Goal: Go to known website: Access a specific website the user already knows

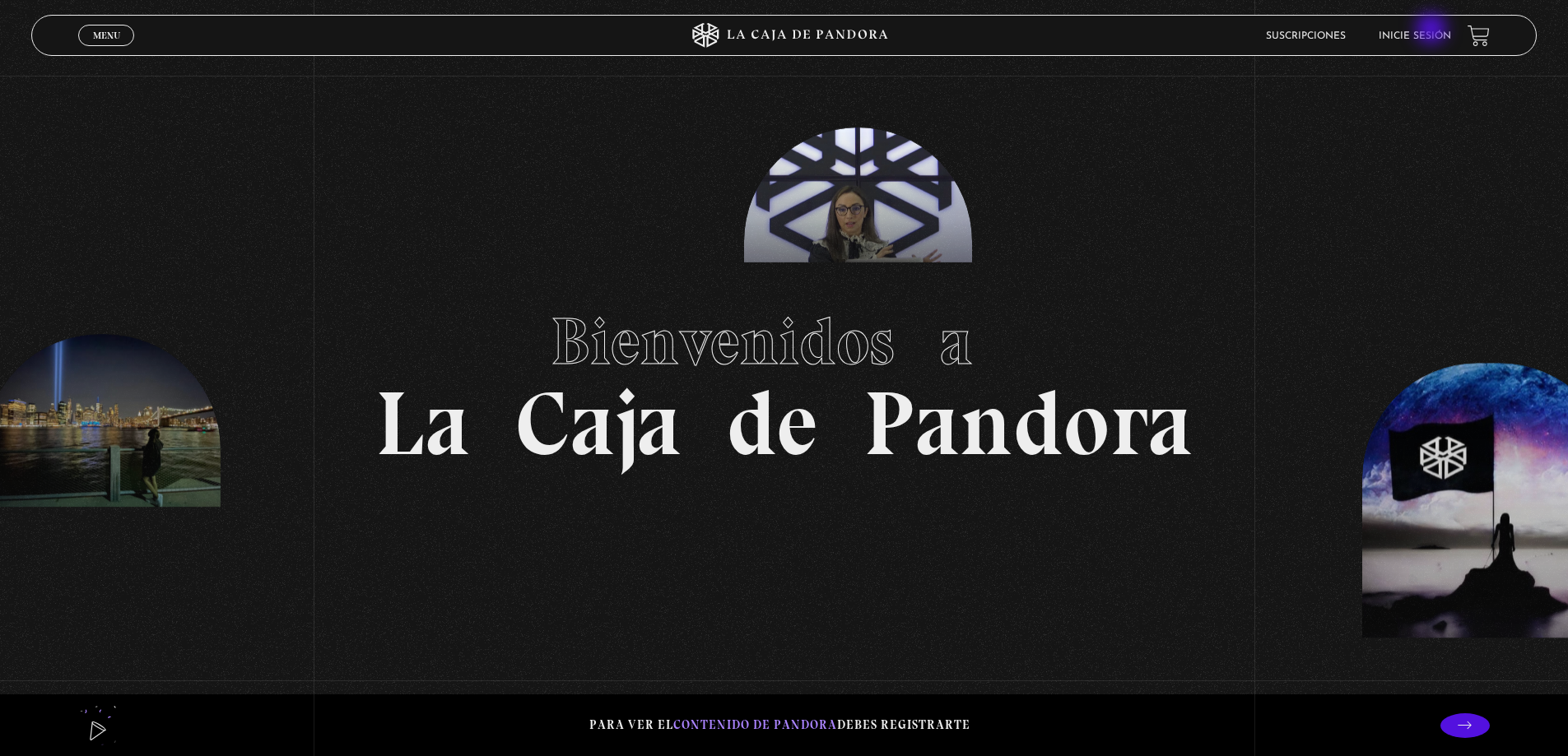
click at [1434, 31] on li "Inicie sesión" at bounding box center [1416, 35] width 73 height 25
click at [1425, 33] on link "Inicie sesión" at bounding box center [1416, 35] width 73 height 10
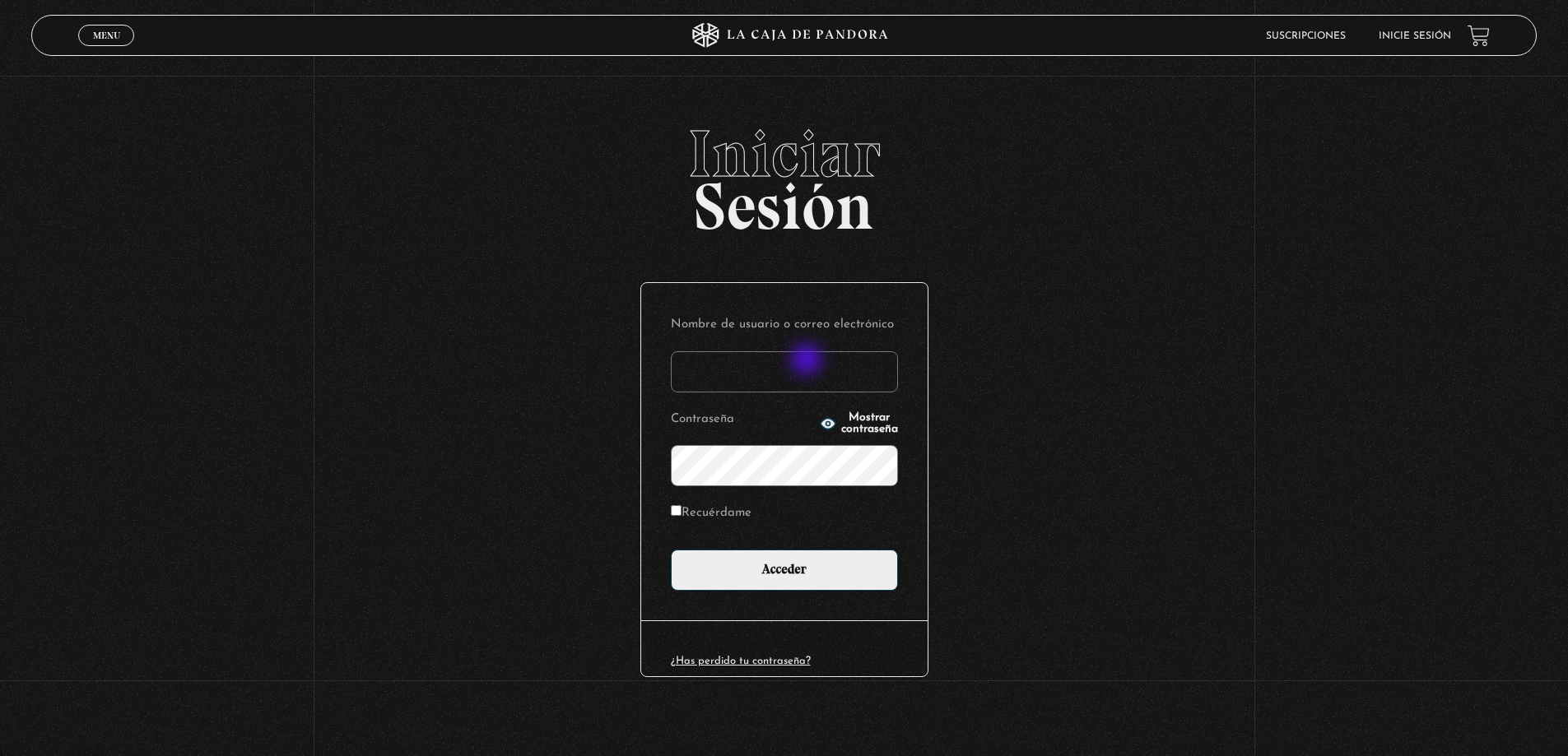
click at [809, 362] on input "Nombre de usuario o correo electrónico" at bounding box center [784, 372] width 228 height 41
type input "[EMAIL_ADDRESS][DOMAIN_NAME]"
click at [671, 549] on input "Acceder" at bounding box center [784, 569] width 228 height 41
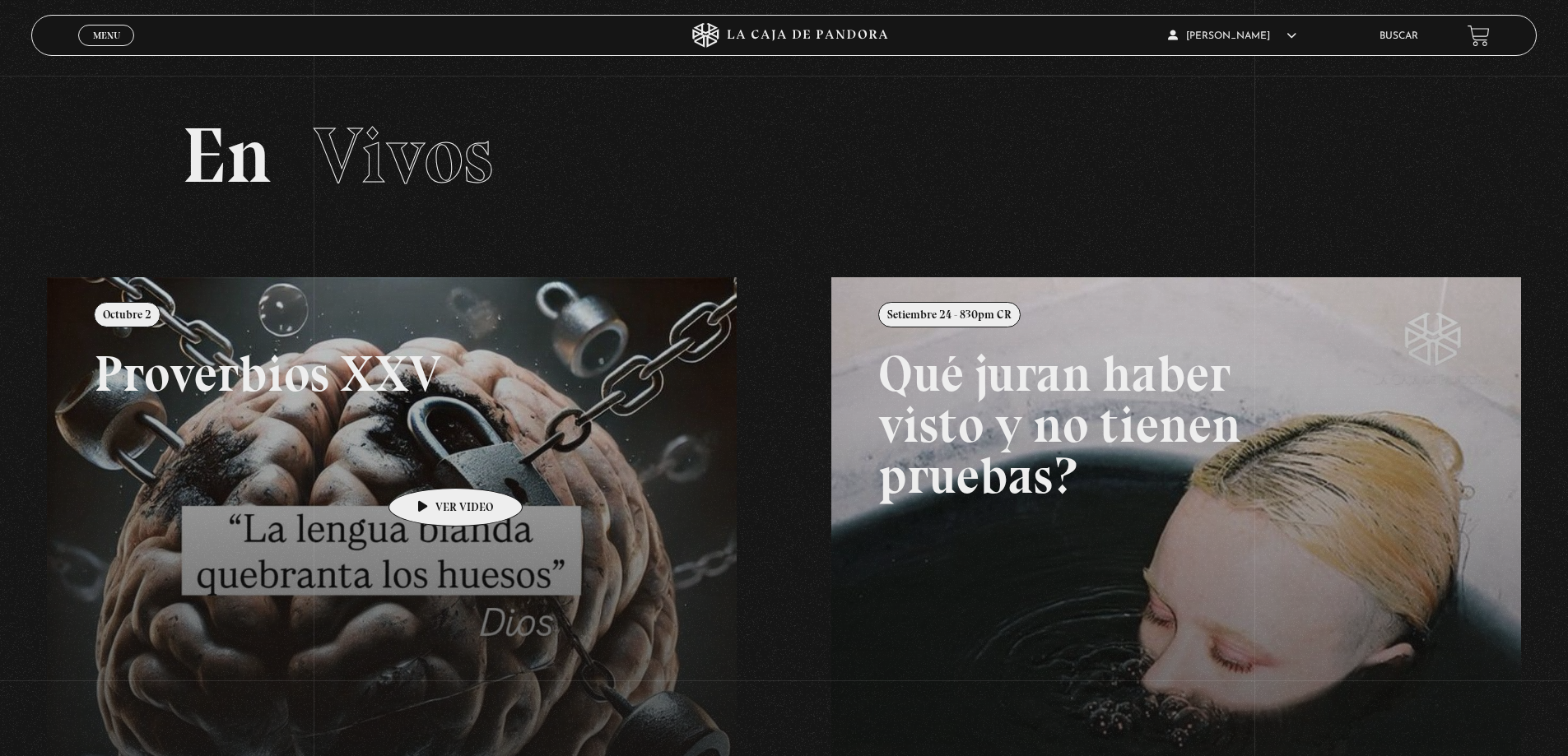
click at [430, 463] on link at bounding box center [831, 655] width 1568 height 756
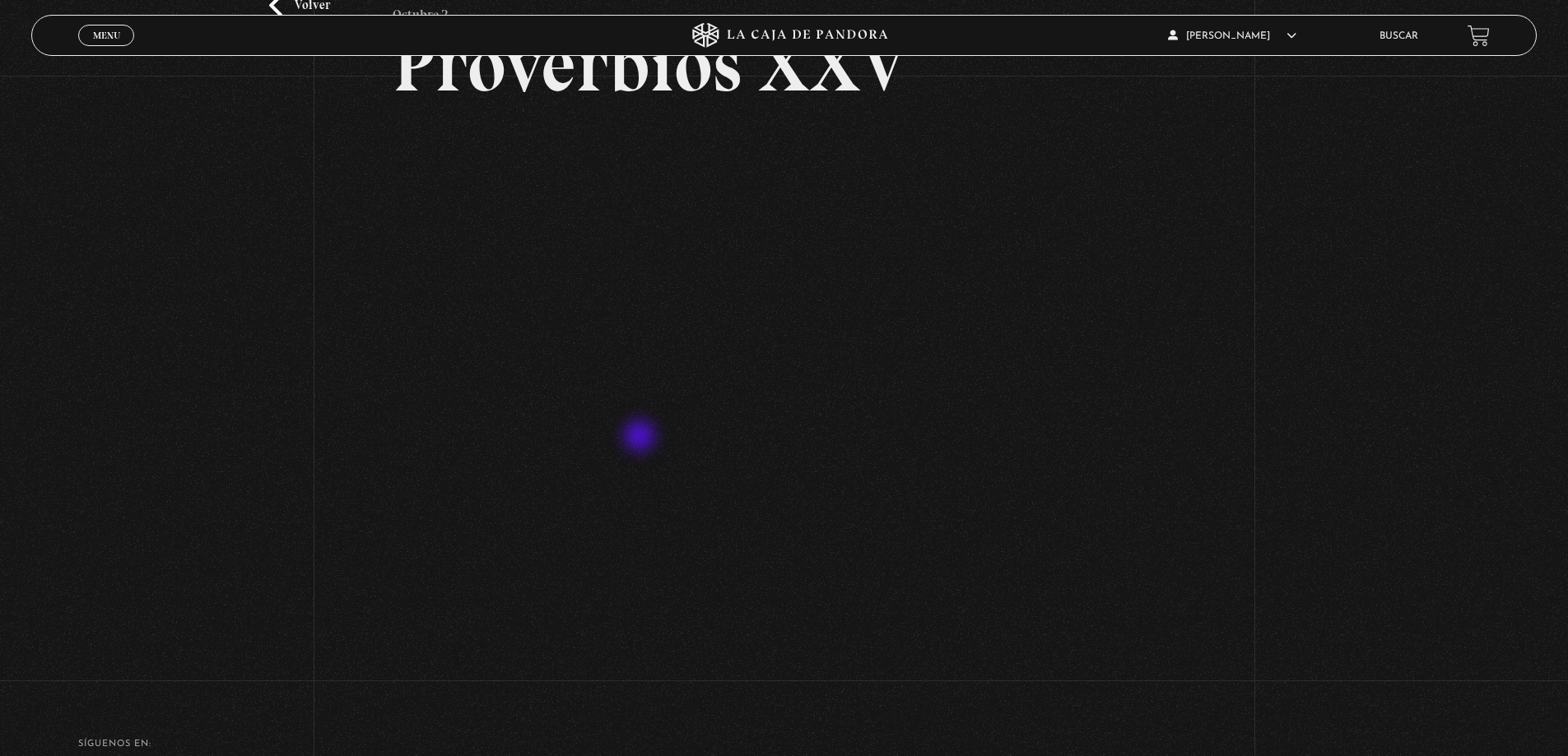
scroll to position [165, 0]
